Goal: Transaction & Acquisition: Obtain resource

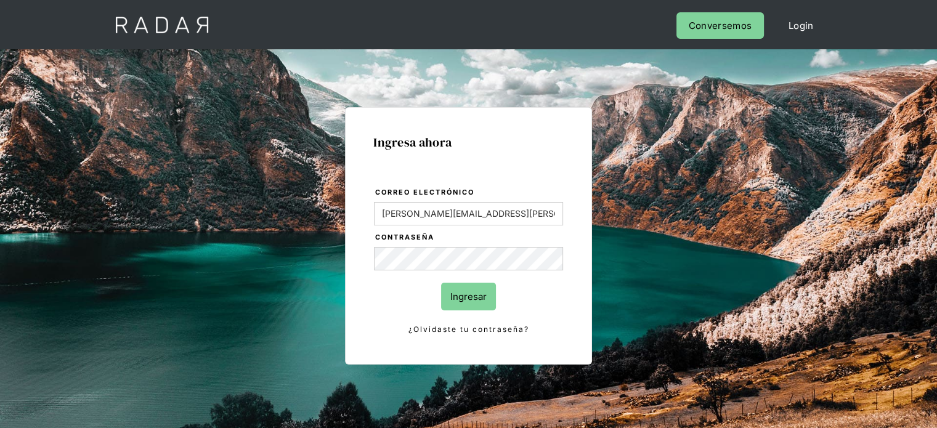
click at [469, 289] on input "Ingresar" at bounding box center [468, 297] width 55 height 28
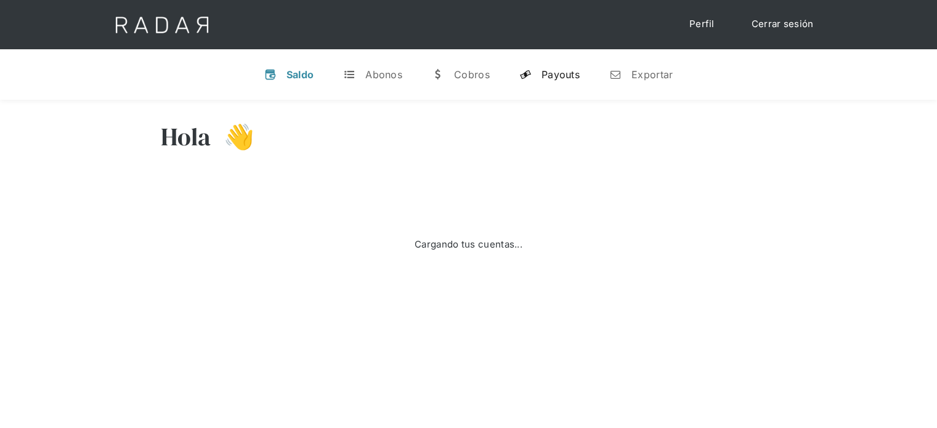
click at [558, 78] on div "Payouts" at bounding box center [560, 74] width 38 height 12
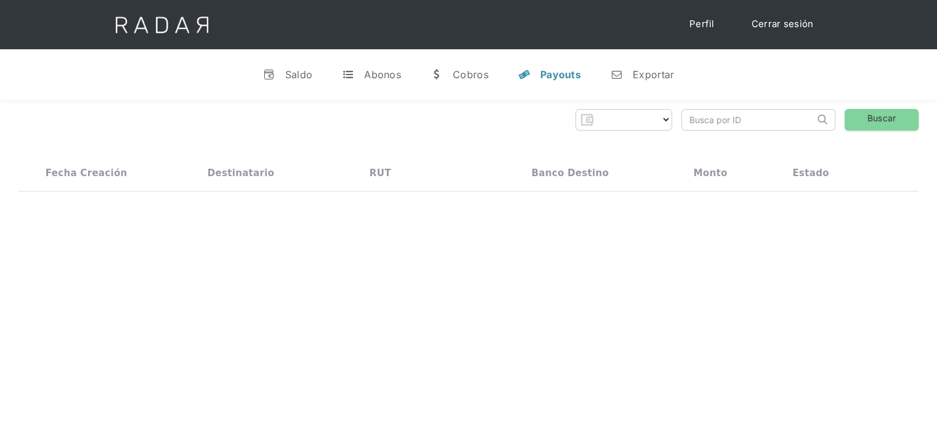
select select "prontopaga"
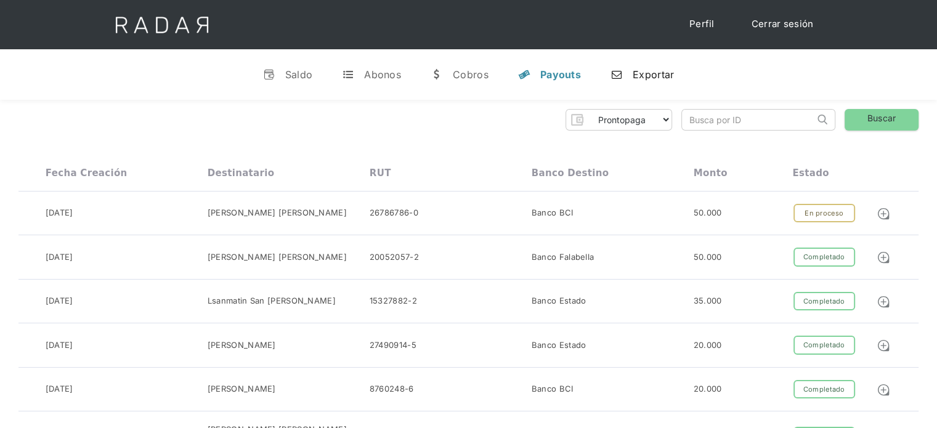
click at [639, 78] on div "Exportar" at bounding box center [652, 74] width 41 height 12
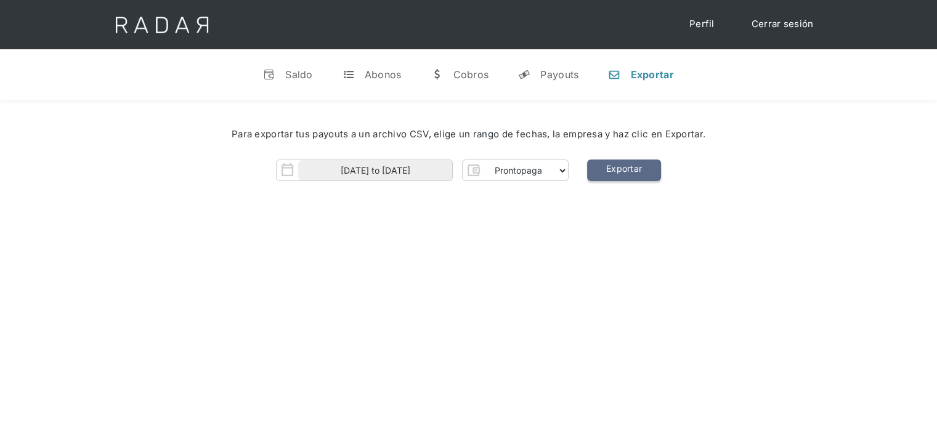
click at [626, 172] on link "Exportar" at bounding box center [624, 170] width 74 height 22
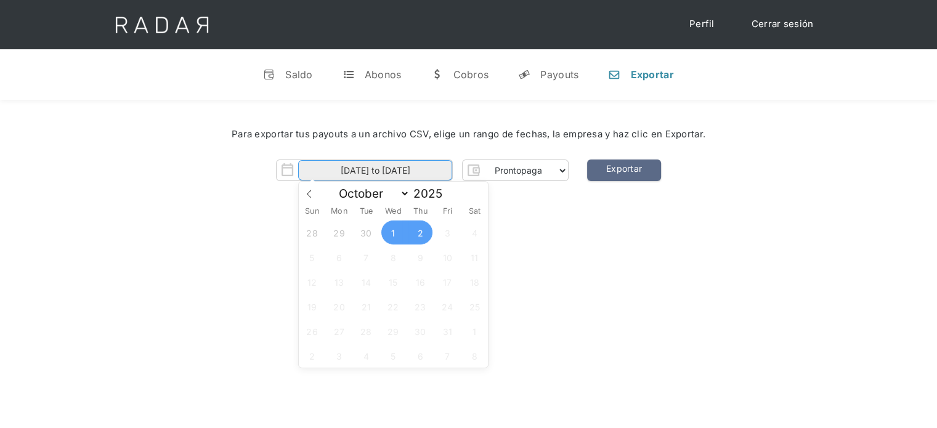
click at [393, 167] on input "01-10-2025 to 02-10-2025" at bounding box center [375, 170] width 154 height 20
click at [419, 232] on span "2" at bounding box center [420, 232] width 24 height 24
type input "02-10-2025"
click at [647, 166] on link "Exportar" at bounding box center [624, 170] width 74 height 22
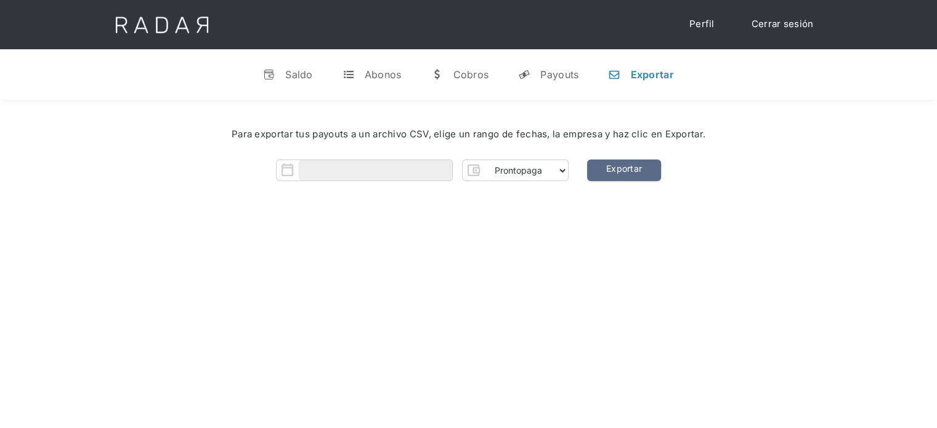
click at [495, 262] on div "Hola José 👋 Cargando tus cuentas... Nombre de la empresa • Conectada • Desconec…" at bounding box center [468, 314] width 937 height 428
click at [420, 179] on body "Cargando... Cerrar sesión Perfil v Saldo t Abonos w Cobros y Payouts n Exportar…" at bounding box center [468, 344] width 937 height 689
click at [412, 233] on span "2" at bounding box center [420, 232] width 24 height 24
type input "02-10-2025"
click at [570, 241] on div "Hola José 👋 Cargando tus cuentas... Nombre de la empresa • Conectada • Desconec…" at bounding box center [468, 314] width 937 height 428
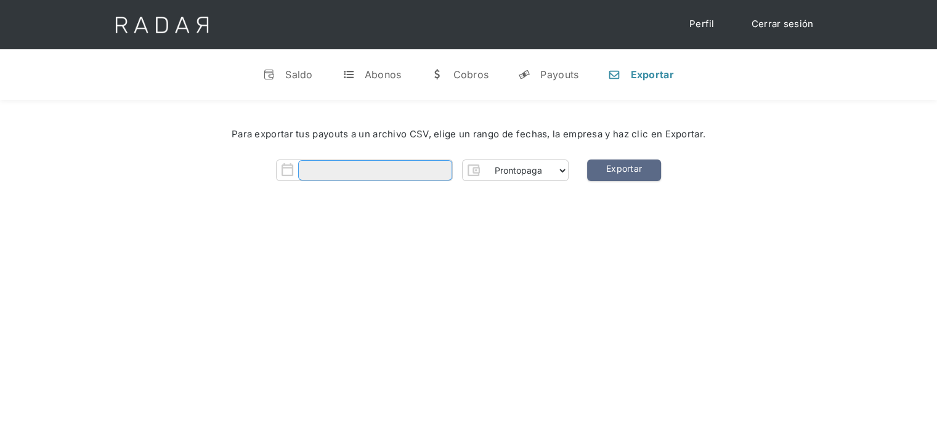
click at [368, 177] on body "Cargando... Cerrar sesión Perfil v Saldo t Abonos w Cobros y Payouts n Exportar…" at bounding box center [468, 344] width 937 height 689
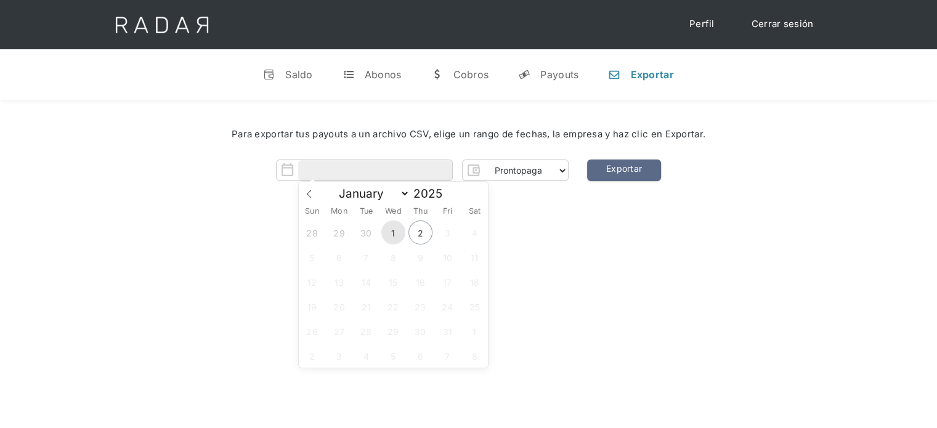
click at [394, 224] on span "1" at bounding box center [393, 232] width 24 height 24
click at [420, 228] on span "2" at bounding box center [420, 232] width 24 height 24
type input "01-10-2025 to 02-10-2025"
click at [645, 240] on div "Hola José 👋 Cargando tus cuentas... Nombre de la empresa • Conectada • Desconec…" at bounding box center [468, 314] width 937 height 428
click at [642, 175] on link "Exportar" at bounding box center [624, 170] width 74 height 22
